Goal: Consume media (video, audio)

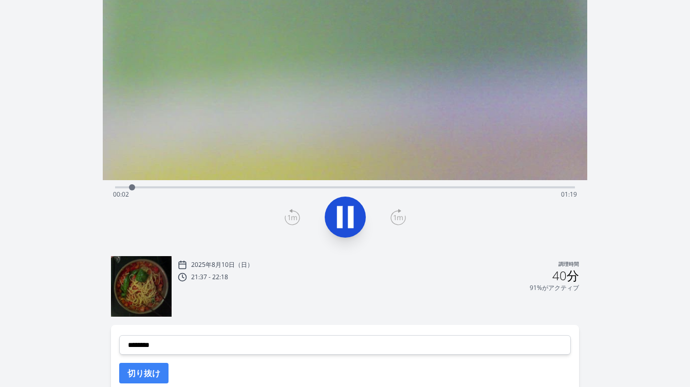
scroll to position [87, 0]
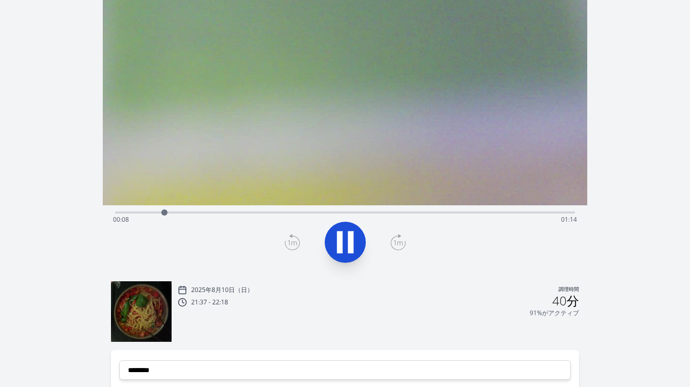
click at [466, 266] on div at bounding box center [345, 242] width 472 height 49
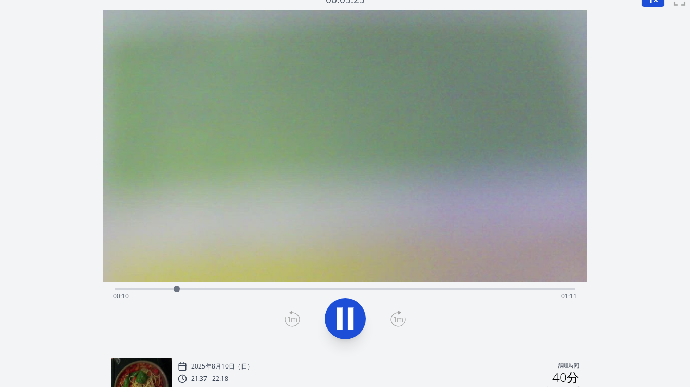
scroll to position [0, 0]
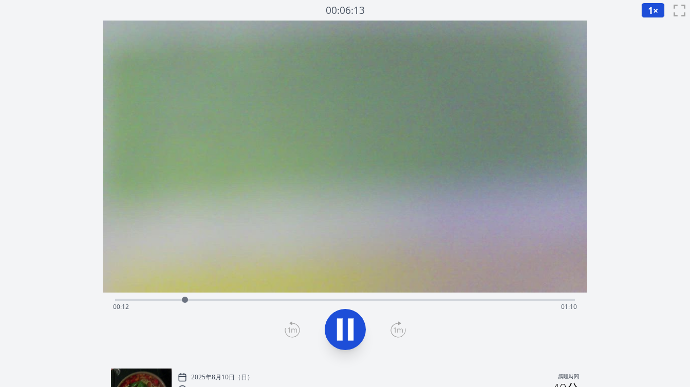
click at [659, 10] on button "1 ×" at bounding box center [653, 10] width 24 height 15
click at [657, 74] on font "1.5倍" at bounding box center [655, 73] width 20 height 11
click at [352, 301] on div "Time elapsed: 00:03 Time remaining: 01:19" at bounding box center [345, 307] width 464 height 16
click at [457, 299] on div "Time elapsed: 01:21 Time remaining: 00:00" at bounding box center [345, 307] width 464 height 16
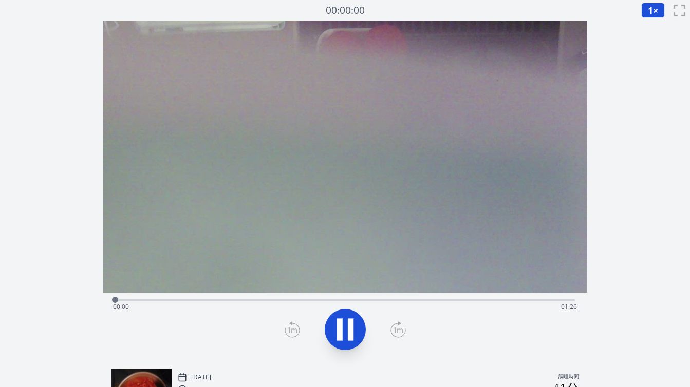
click at [261, 302] on div "経過時間: 00:00 残り時間: 01:26" at bounding box center [345, 307] width 464 height 16
click at [161, 302] on div "経過時間: 00:56 残り時間: 00:29" at bounding box center [345, 307] width 464 height 16
click at [184, 303] on div "経過時間: 00:10 残り時間: 01:16" at bounding box center [345, 307] width 464 height 16
click at [353, 295] on div "経過時間: 00:14 残り時間: 01:12" at bounding box center [345, 299] width 460 height 12
click at [396, 301] on div "経過時間: 00:45 残り時間: 00:41" at bounding box center [345, 307] width 464 height 16
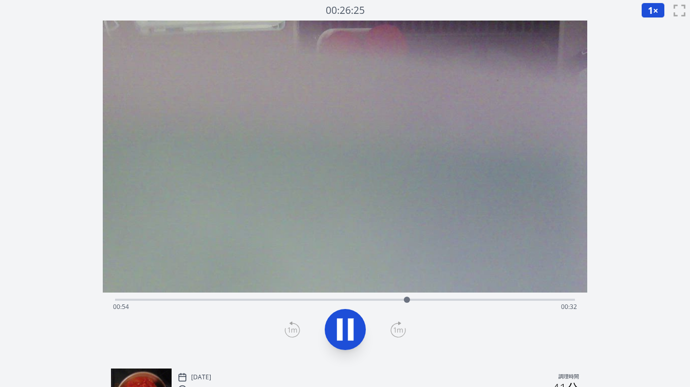
click at [447, 300] on div "経過時間: 00:54 残り時間: 00:32" at bounding box center [345, 307] width 464 height 16
click at [476, 299] on div "経過時間: 01:04 残り時間: 00:21" at bounding box center [345, 307] width 464 height 16
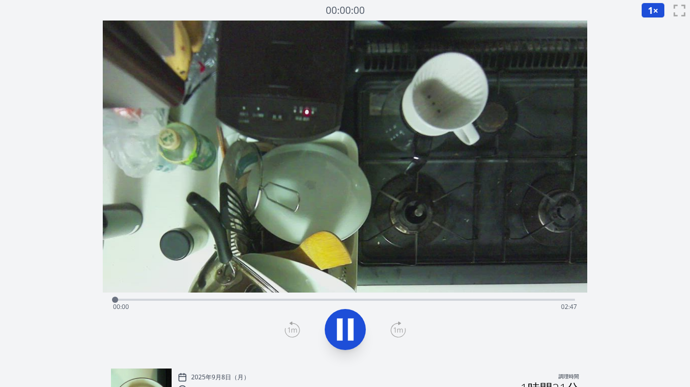
click at [185, 299] on div "経過時間: 00:00 残り時間: 02:47" at bounding box center [345, 307] width 464 height 16
click at [209, 299] on div "経過時間: 00:25 残り時間: 02:22" at bounding box center [345, 307] width 464 height 16
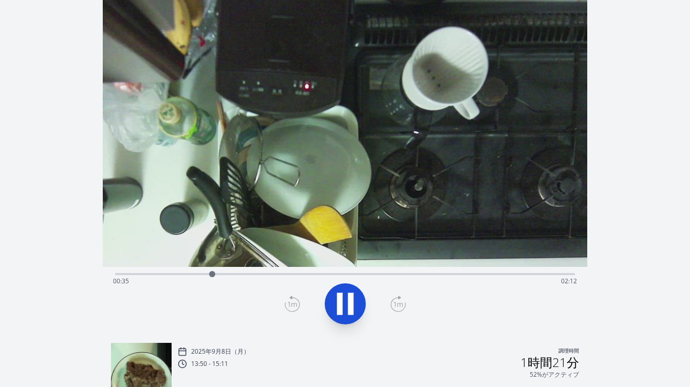
scroll to position [18, 0]
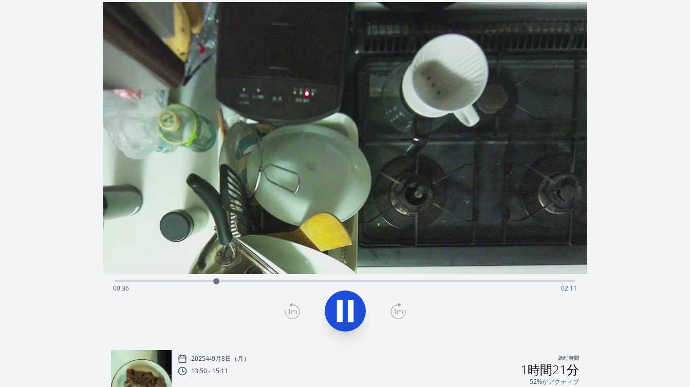
click at [258, 281] on div "経過時間: 00:36 残り時間: 02:11" at bounding box center [345, 289] width 464 height 16
click at [285, 282] on div "経過時間: 00:52 残り時間: 01:55" at bounding box center [345, 289] width 464 height 16
click at [301, 283] on div "経過時間: 01:01 残り時間: 01:46" at bounding box center [345, 289] width 464 height 16
click at [360, 283] on div "Time elapsed: 01:17 Time remaining: 01:30" at bounding box center [345, 289] width 464 height 16
click at [401, 285] on div "Time elapsed: 01:29 Time remaining: 01:18" at bounding box center [345, 289] width 464 height 16
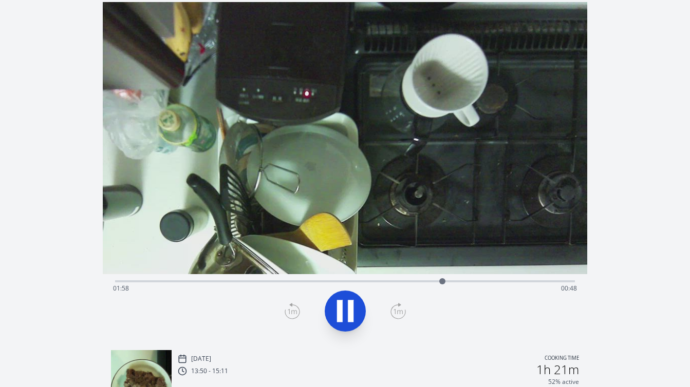
click at [277, 282] on div "Time elapsed: 01:58 Time remaining: 00:48" at bounding box center [345, 289] width 464 height 16
click at [233, 283] on div "Time elapsed: 01:00 Time remaining: 01:47" at bounding box center [345, 289] width 464 height 16
click at [251, 283] on div "Time elapsed: 00:43 Time remaining: 02:03" at bounding box center [345, 289] width 464 height 16
click at [270, 284] on div "Time elapsed: 00:49 Time remaining: 01:57" at bounding box center [345, 289] width 464 height 16
click at [335, 284] on div "Time elapsed: 00:59 Time remaining: 01:48" at bounding box center [345, 289] width 464 height 16
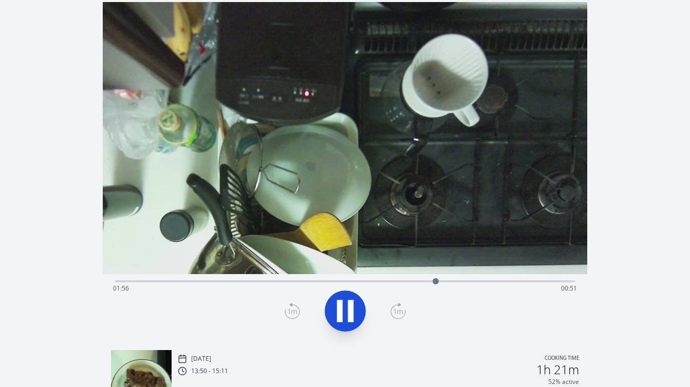
click at [416, 282] on div "Time elapsed: 01:56 Time remaining: 00:51" at bounding box center [345, 289] width 464 height 16
click at [624, 200] on div "Discard Recording? You will not be able to recover this once discarded. Cancel …" at bounding box center [345, 275] width 690 height 587
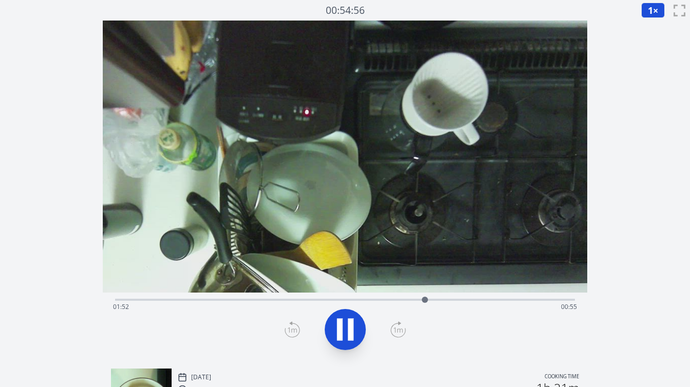
click at [401, 300] on div "Time elapsed: 01:52 Time remaining: 00:55" at bounding box center [345, 307] width 464 height 16
click at [389, 300] on div "Time elapsed: 01:44 Time remaining: 01:02" at bounding box center [345, 307] width 464 height 16
click at [350, 323] on icon at bounding box center [351, 330] width 6 height 22
click at [397, 300] on div at bounding box center [404, 299] width 15 height 15
click at [342, 329] on icon at bounding box center [345, 330] width 17 height 22
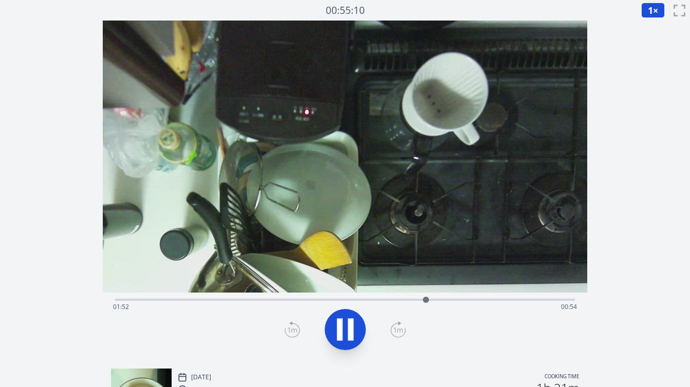
click at [344, 329] on icon at bounding box center [345, 329] width 29 height 29
